Goal: Transaction & Acquisition: Purchase product/service

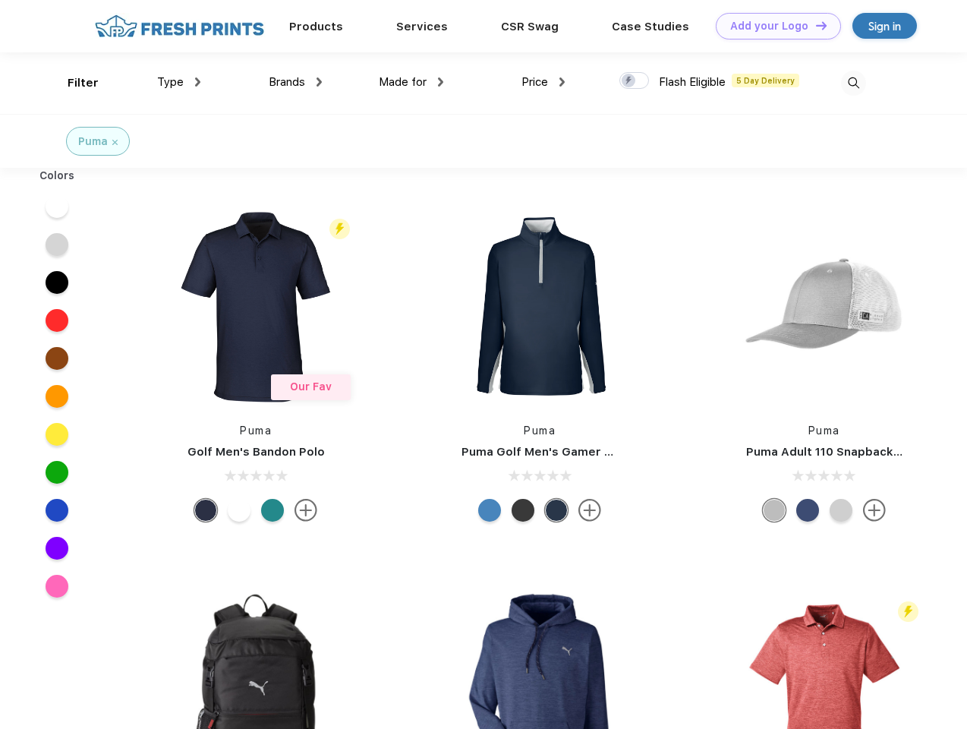
click at [773, 26] on link "Add your Logo Design Tool" at bounding box center [778, 26] width 125 height 27
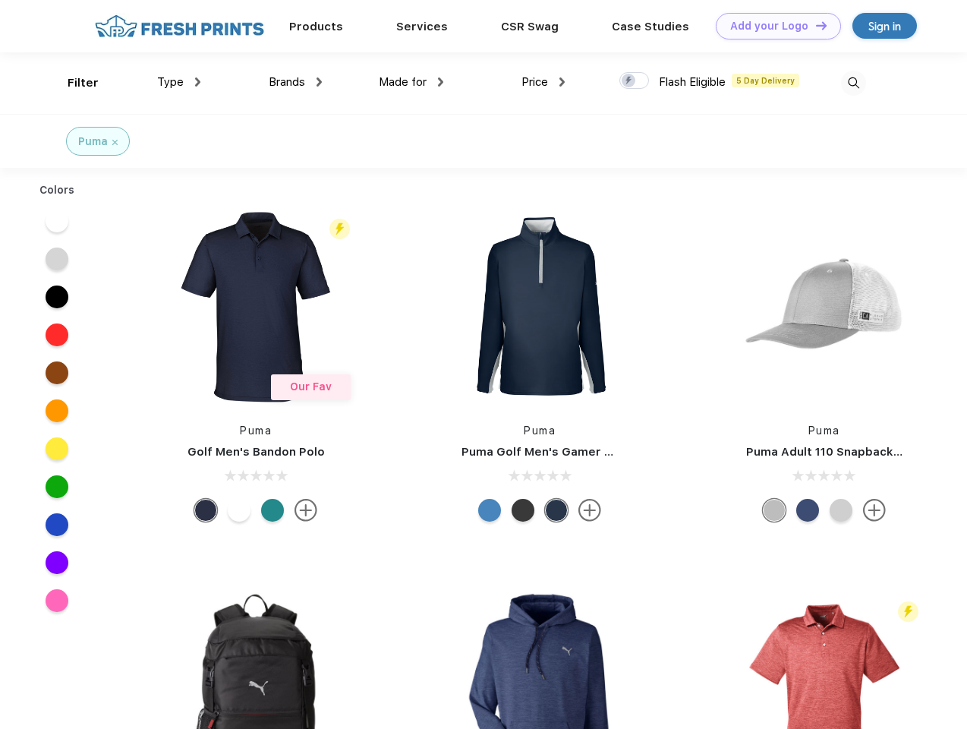
click at [0, 0] on div "Design Tool" at bounding box center [0, 0] width 0 height 0
click at [815, 25] on link "Add your Logo Design Tool" at bounding box center [778, 26] width 125 height 27
click at [73, 83] on div "Filter" at bounding box center [83, 82] width 31 height 17
click at [179, 82] on span "Type" at bounding box center [170, 82] width 27 height 14
click at [295, 82] on span "Brands" at bounding box center [287, 82] width 36 height 14
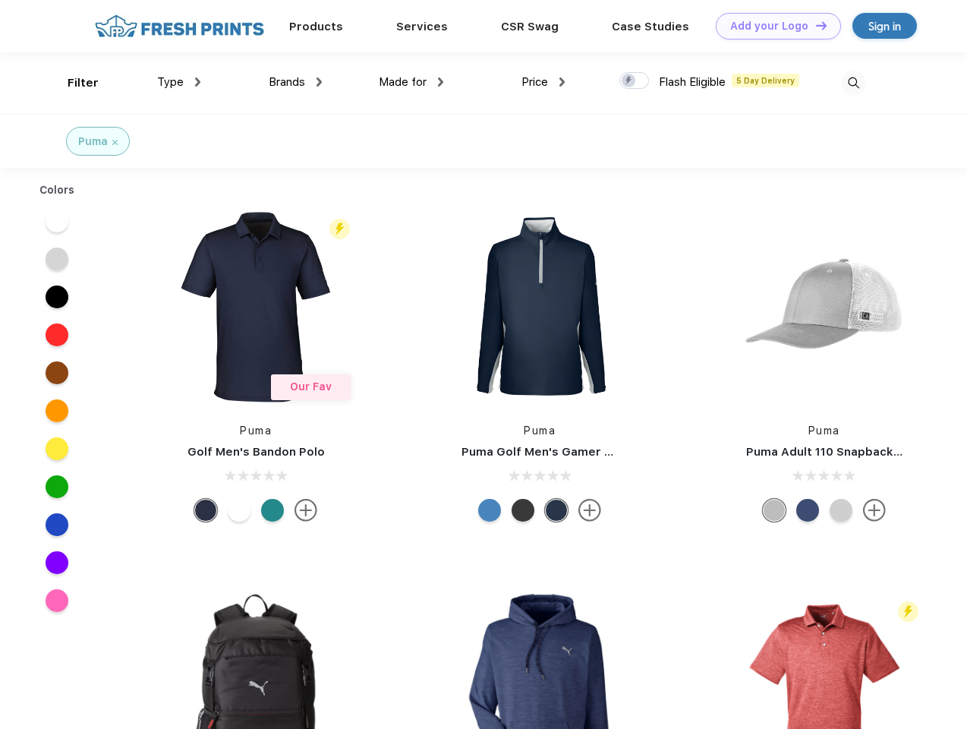
click at [411, 82] on span "Made for" at bounding box center [403, 82] width 48 height 14
click at [544, 82] on span "Price" at bounding box center [535, 82] width 27 height 14
click at [635, 81] on div at bounding box center [634, 80] width 30 height 17
click at [629, 81] on input "checkbox" at bounding box center [624, 76] width 10 height 10
click at [853, 83] on img at bounding box center [853, 83] width 25 height 25
